Goal: Check status: Check status

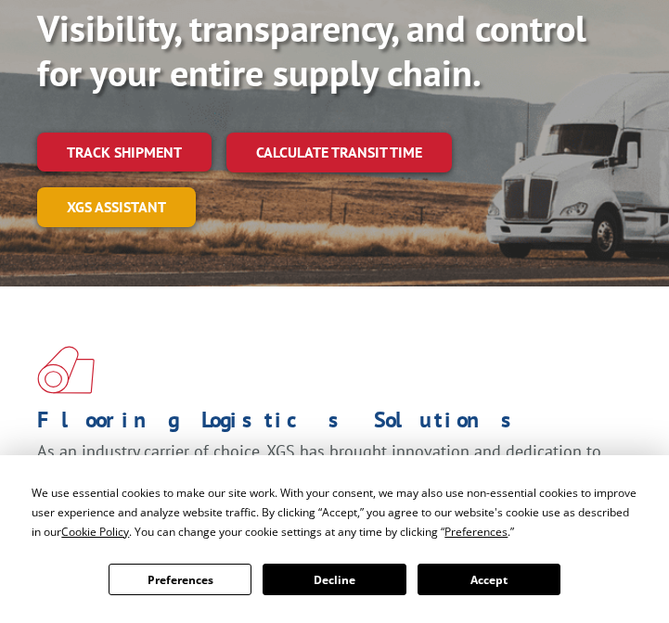
scroll to position [194, 0]
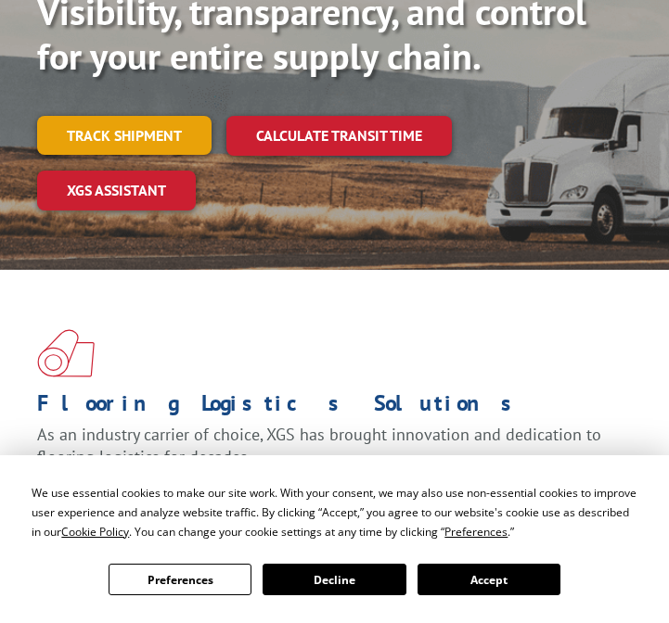
click at [93, 139] on link "Track shipment" at bounding box center [124, 135] width 174 height 39
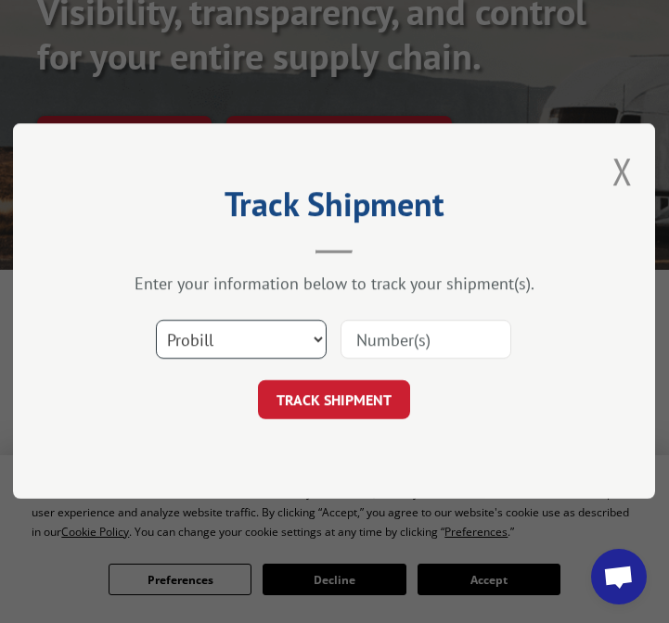
click at [257, 352] on select "Select category... Probill BOL PO" at bounding box center [242, 340] width 171 height 39
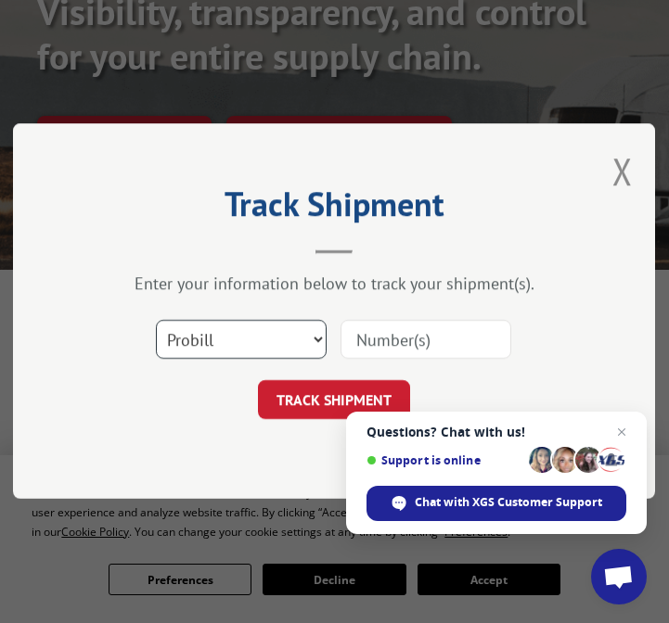
select select "bol"
click at [157, 321] on select "Select category... Probill BOL PO" at bounding box center [242, 340] width 171 height 39
click at [426, 344] on input at bounding box center [426, 340] width 171 height 39
type input "2878885"
click at [336, 401] on button "TRACK SHIPMENT" at bounding box center [335, 400] width 152 height 39
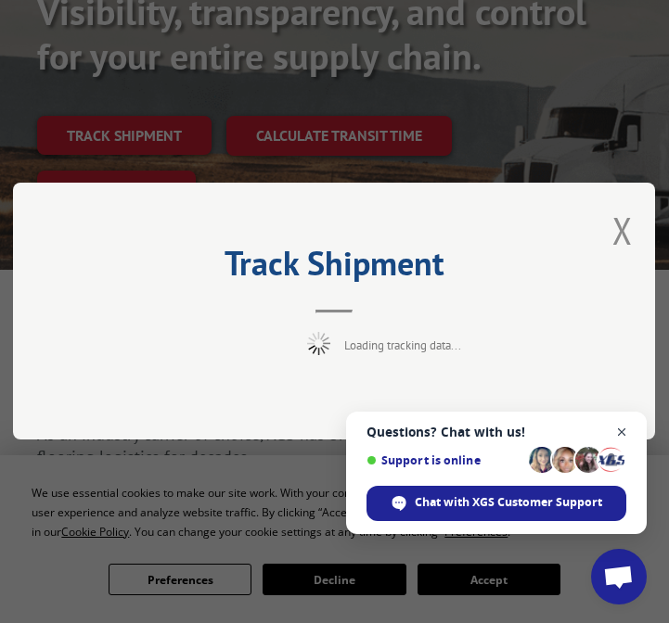
click at [619, 431] on span "Close chat" at bounding box center [621, 432] width 23 height 23
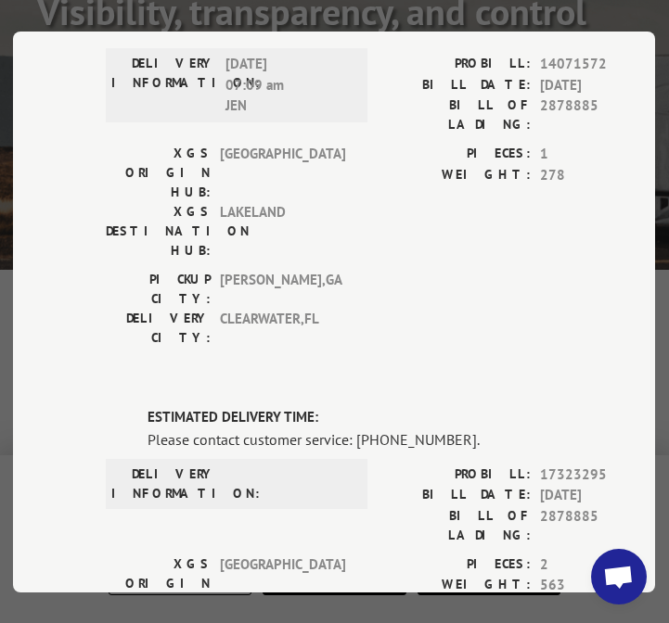
scroll to position [185, 0]
